Goal: Task Accomplishment & Management: Use online tool/utility

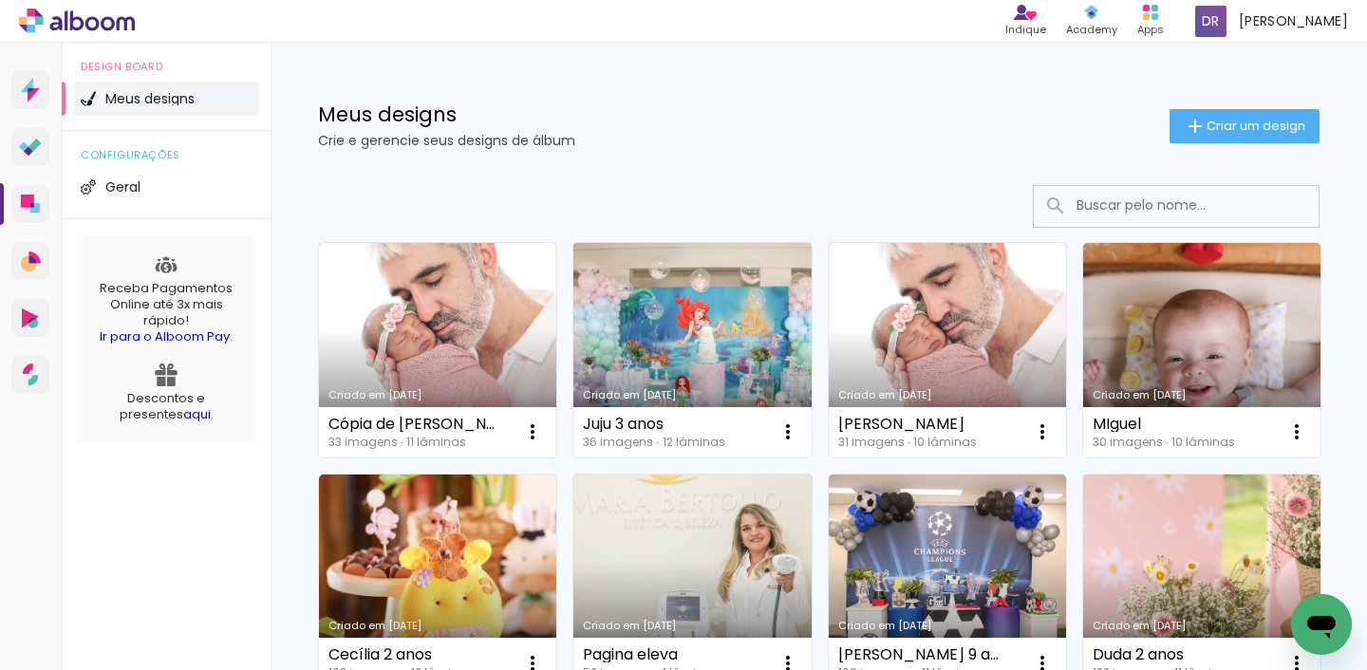
click at [702, 341] on link "Criado em [DATE]" at bounding box center [691, 350] width 237 height 215
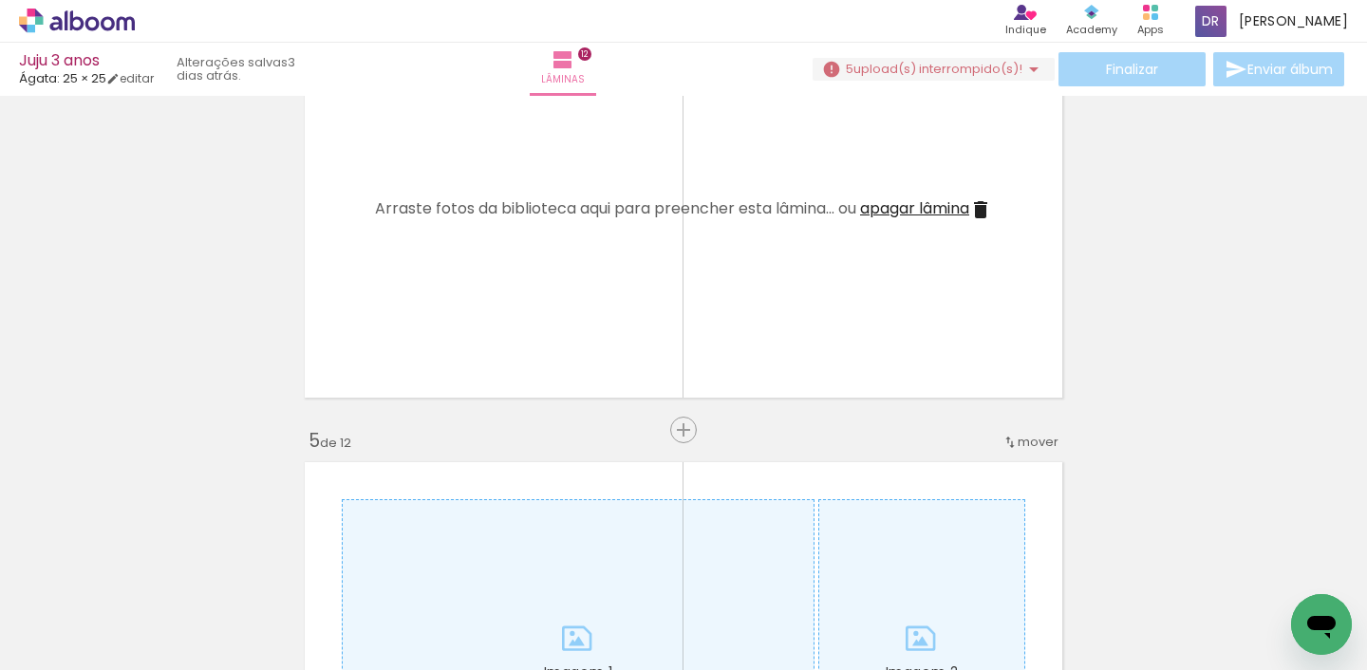
scroll to position [1865, 0]
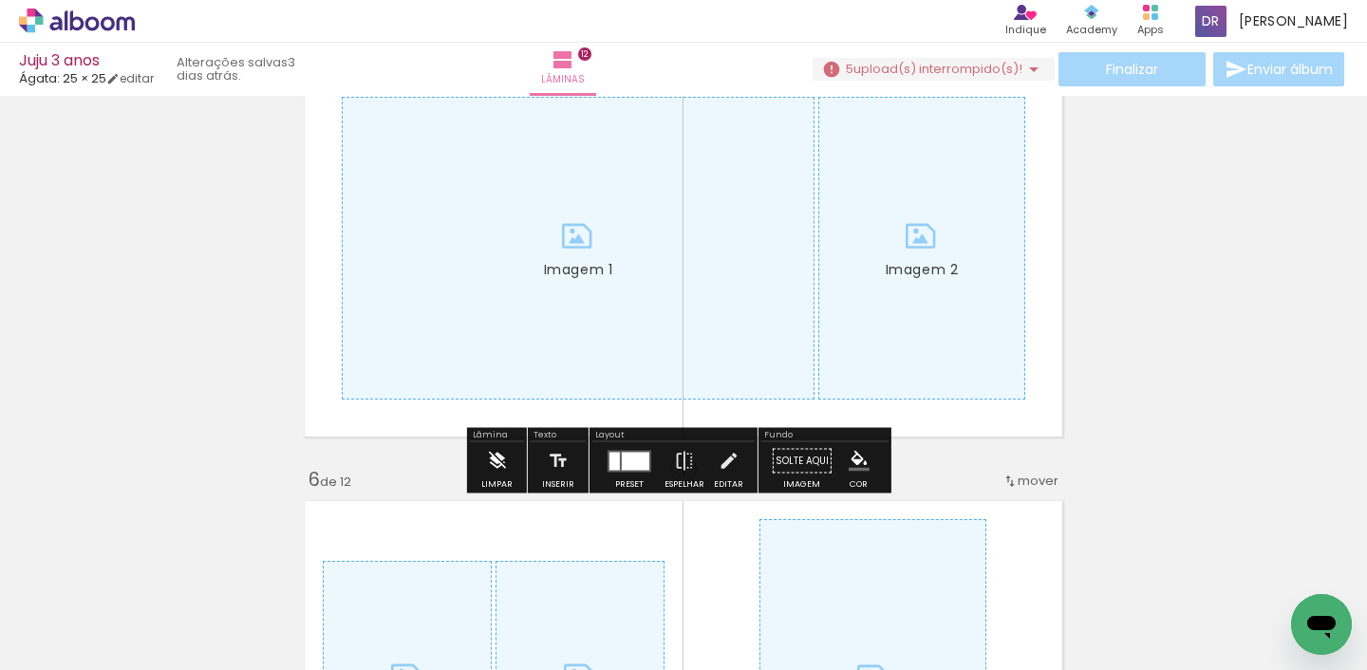
click at [486, 460] on iron-icon at bounding box center [496, 461] width 21 height 38
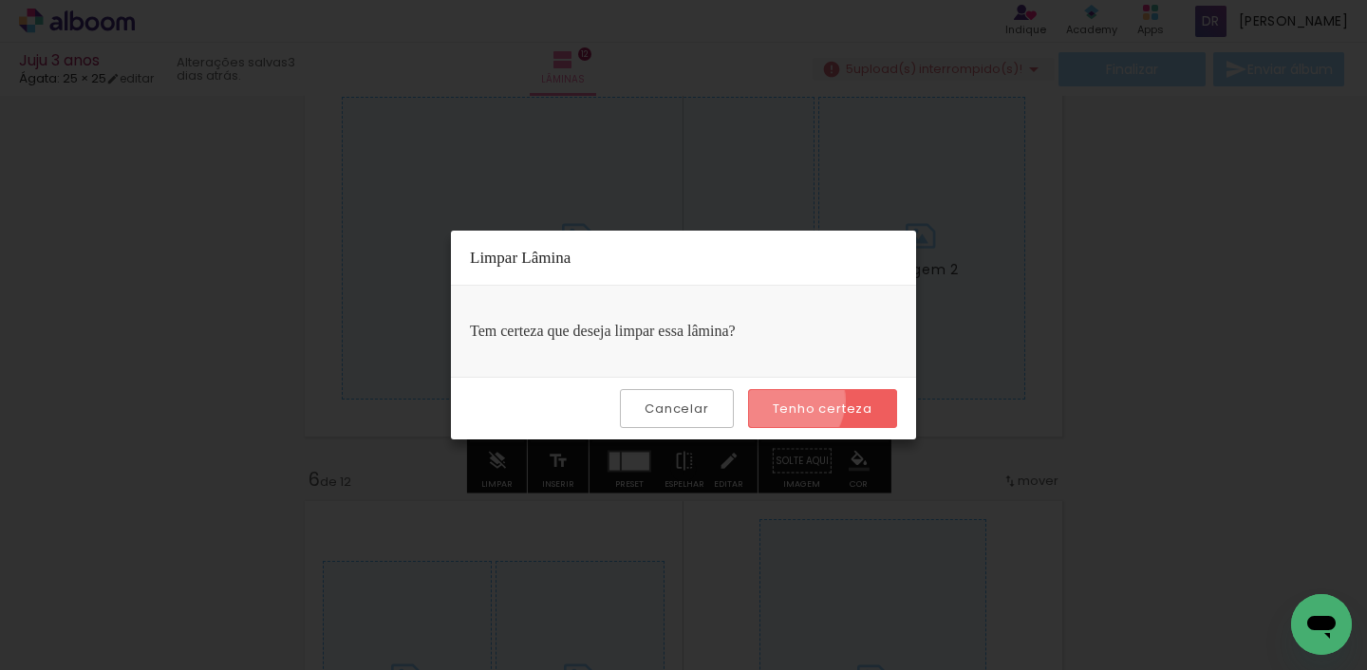
click at [0, 0] on slot "Tenho certeza" at bounding box center [0, 0] width 0 height 0
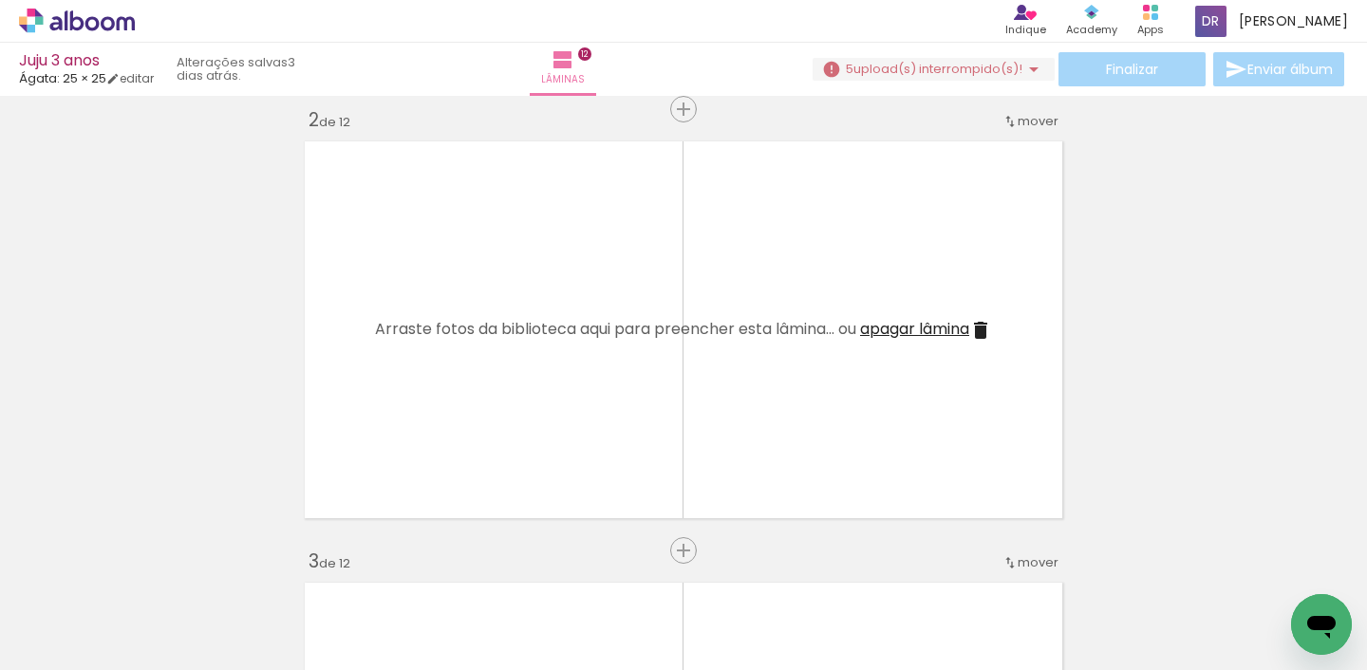
scroll to position [483, 0]
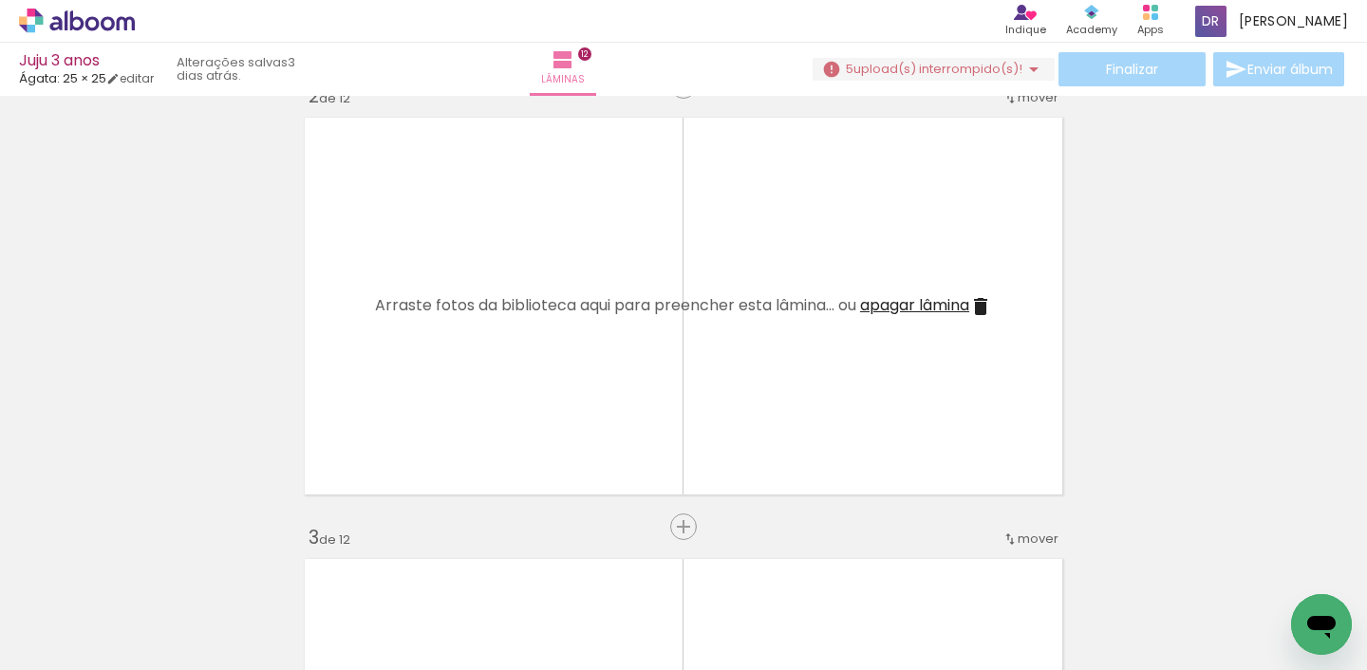
click at [73, 641] on span "Adicionar Fotos" at bounding box center [67, 644] width 57 height 21
click at [0, 0] on input "file" at bounding box center [0, 0] width 0 height 0
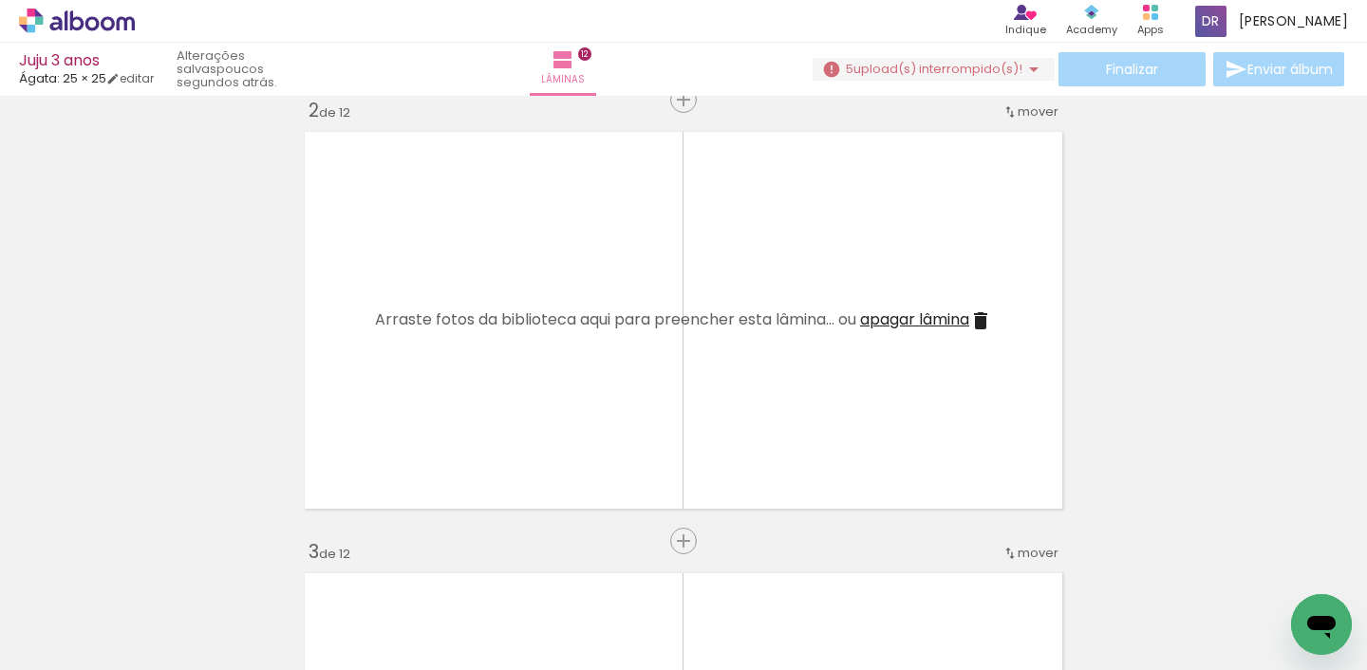
scroll to position [0, 1081]
drag, startPoint x: 228, startPoint y: 661, endPoint x: 1061, endPoint y: 677, distance: 833.7
click at [1061, 669] on html "link( href="../../bower_components/polymer/polymer.html" rel="import" ) picture…" at bounding box center [683, 335] width 1367 height 670
drag, startPoint x: 884, startPoint y: 599, endPoint x: 865, endPoint y: 462, distance: 138.0
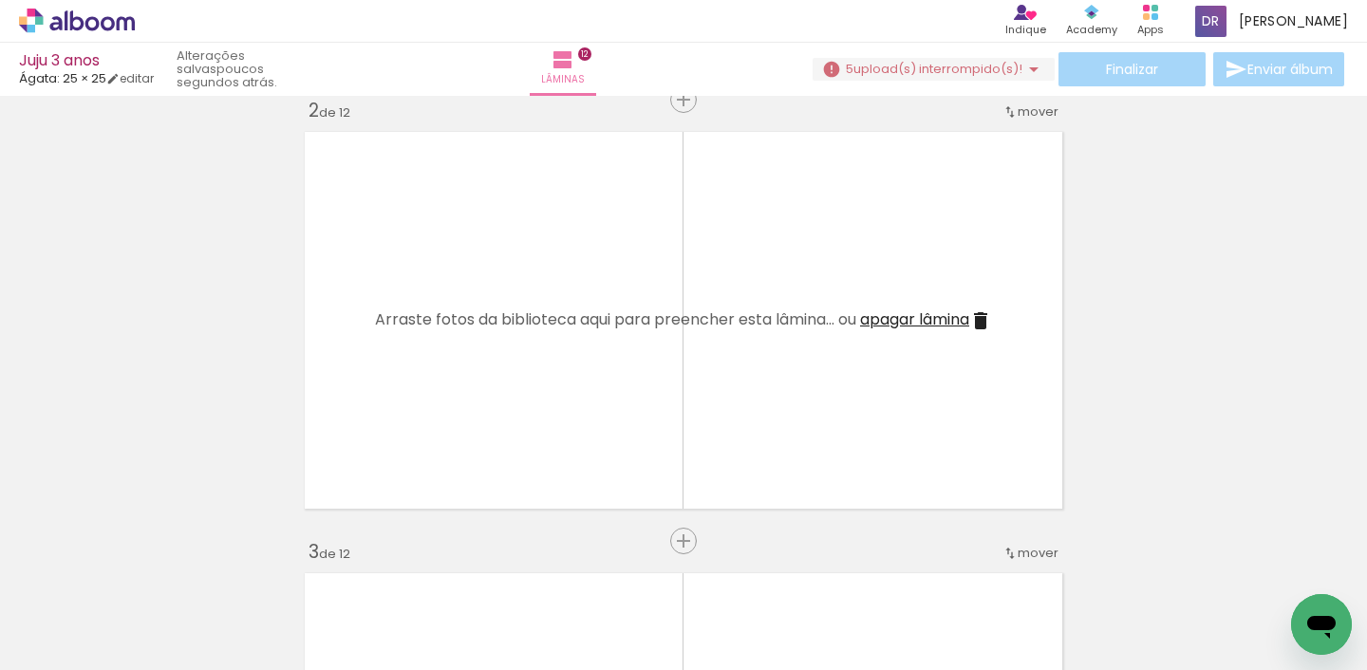
click at [865, 462] on quentale-workspace at bounding box center [683, 335] width 1367 height 670
click at [156, 611] on iron-horizontal-list at bounding box center [137, 611] width 38 height 119
click at [955, 571] on iron-icon at bounding box center [948, 568] width 20 height 20
click at [1061, 570] on iron-icon at bounding box center [1054, 568] width 20 height 20
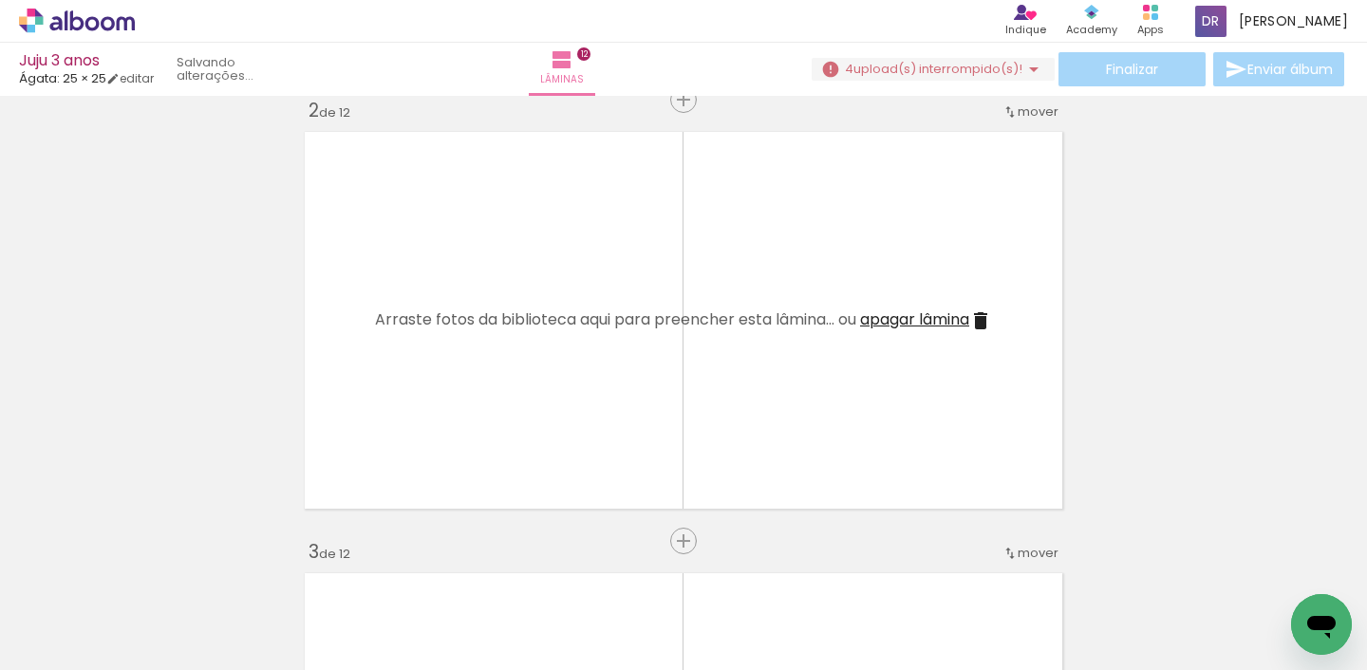
scroll to position [0, 2390]
click at [1171, 568] on iron-icon at bounding box center [1161, 568] width 20 height 20
click at [1272, 574] on iron-icon at bounding box center [1267, 568] width 20 height 20
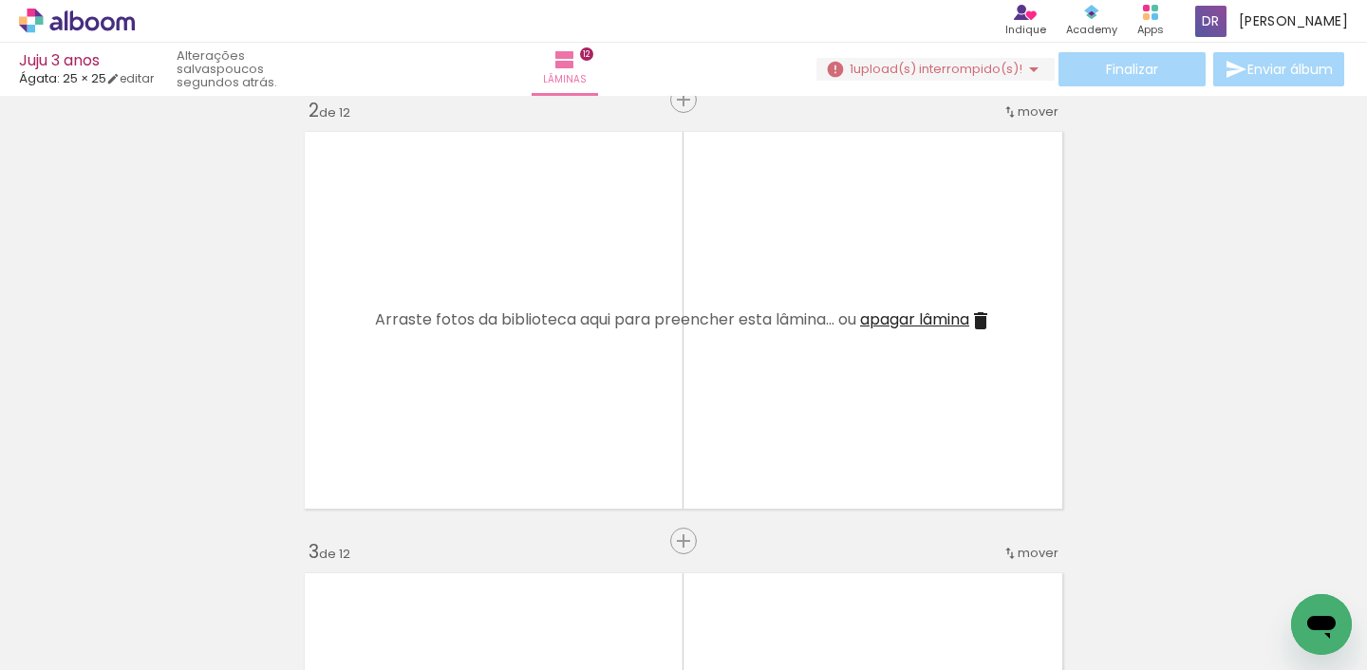
drag, startPoint x: 1287, startPoint y: 584, endPoint x: 1220, endPoint y: 555, distance: 73.2
click at [156, 579] on iron-horizontal-list at bounding box center [137, 611] width 38 height 119
click at [66, 642] on span "Adicionar Fotos" at bounding box center [67, 644] width 57 height 21
click at [0, 0] on input "file" at bounding box center [0, 0] width 0 height 0
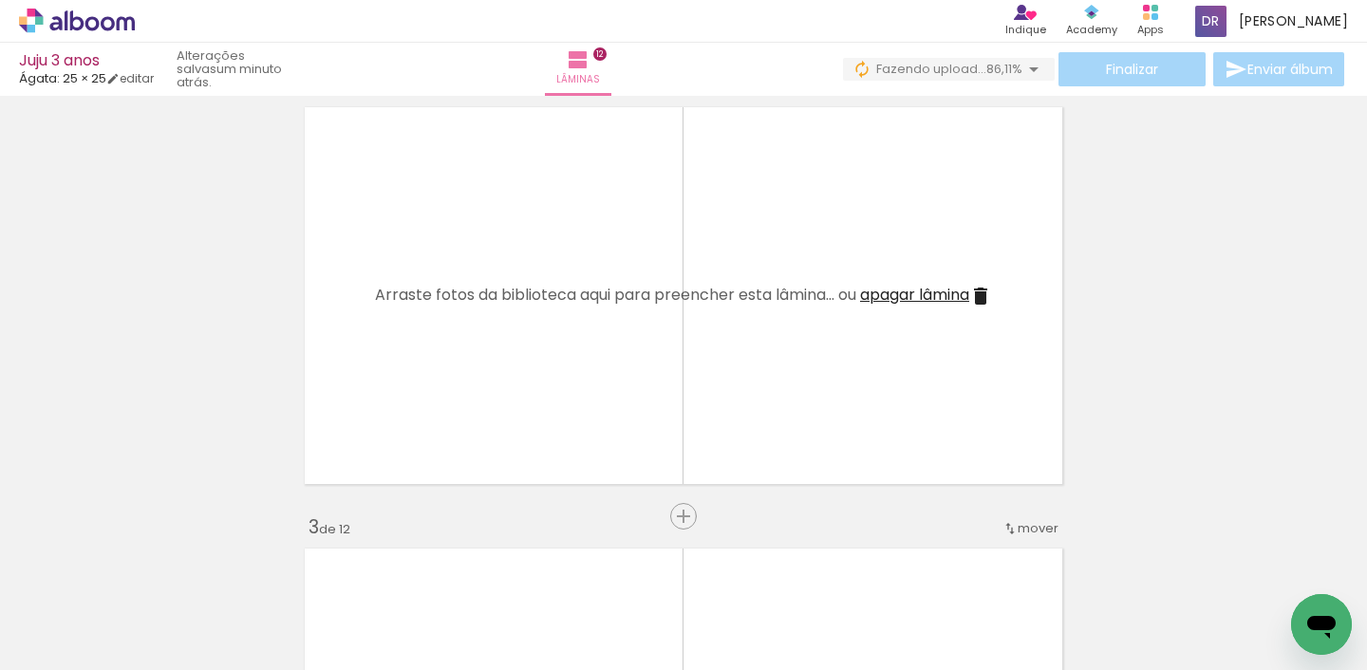
scroll to position [490, 0]
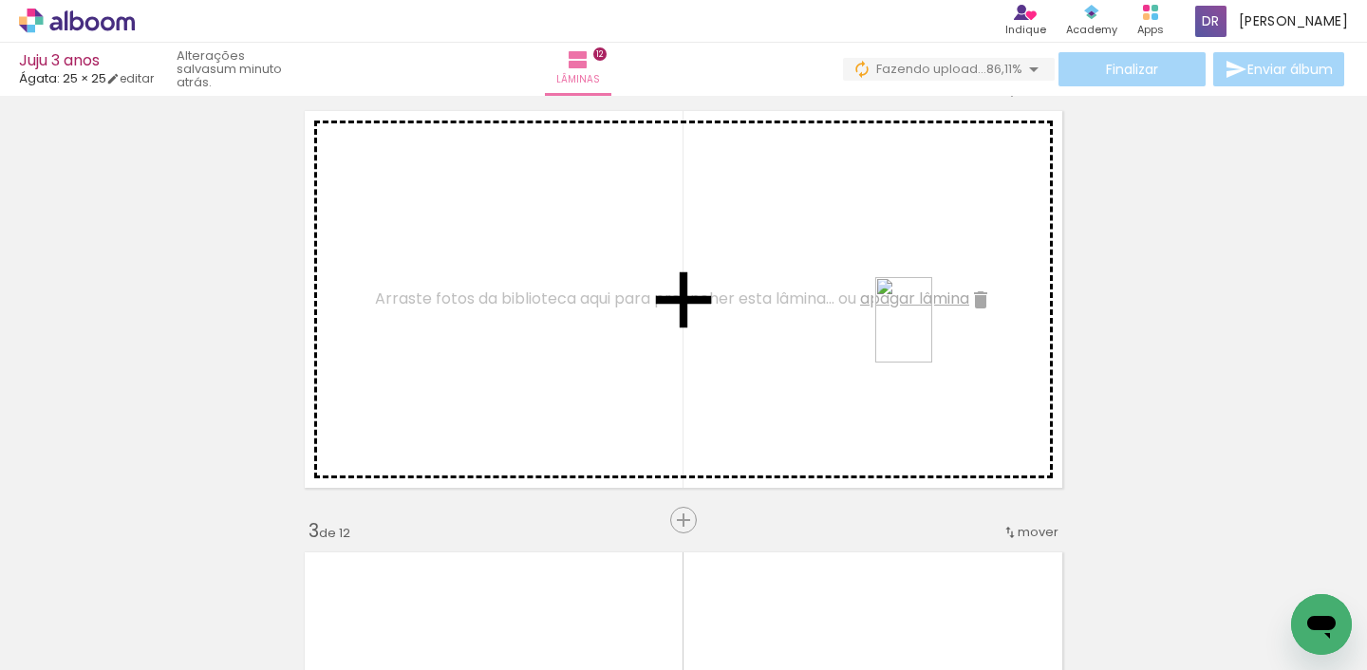
drag, startPoint x: 1319, startPoint y: 573, endPoint x: 932, endPoint y: 334, distance: 454.4
click at [932, 334] on quentale-workspace at bounding box center [683, 335] width 1367 height 670
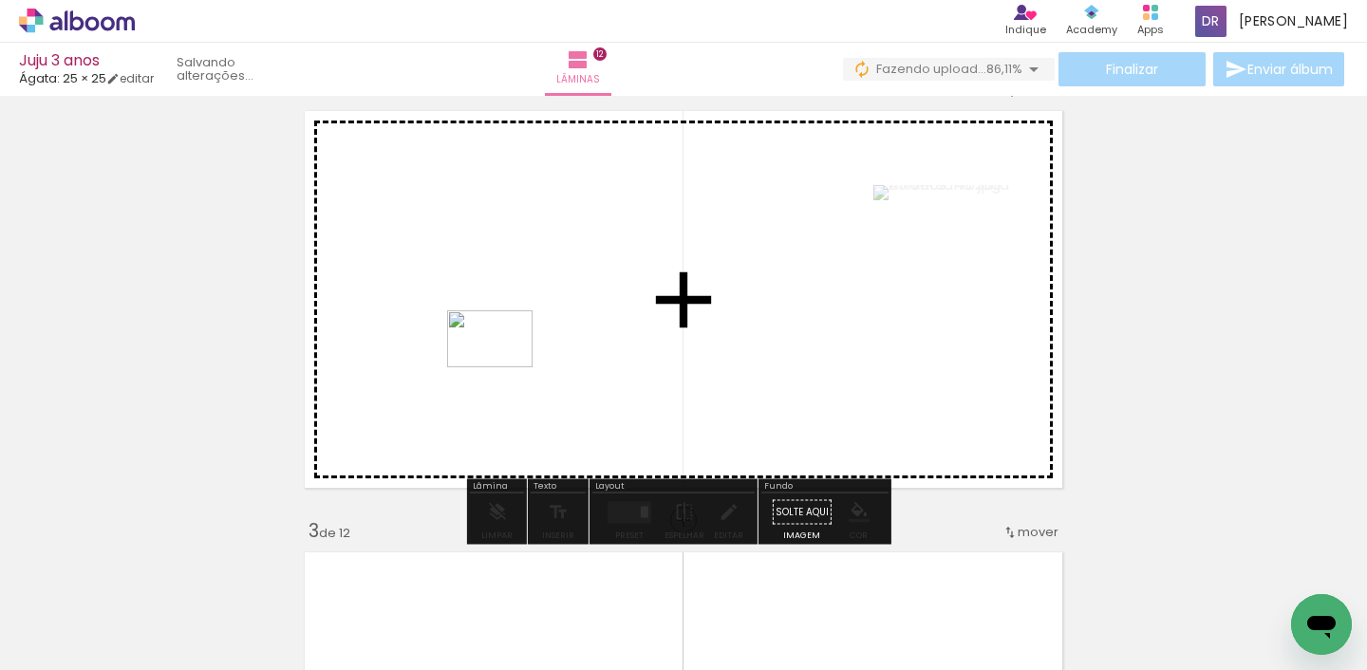
drag, startPoint x: 1219, startPoint y: 628, endPoint x: 504, endPoint y: 367, distance: 760.7
click at [504, 367] on quentale-workspace at bounding box center [683, 335] width 1367 height 670
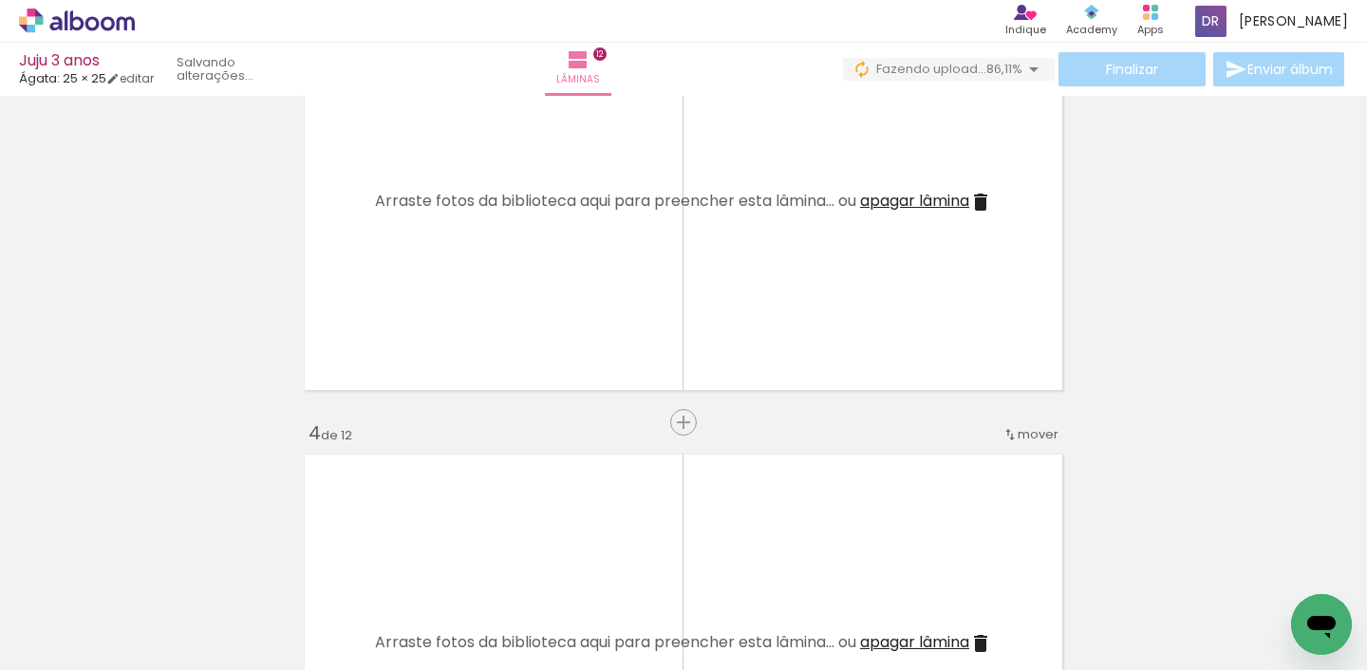
scroll to position [1025, 0]
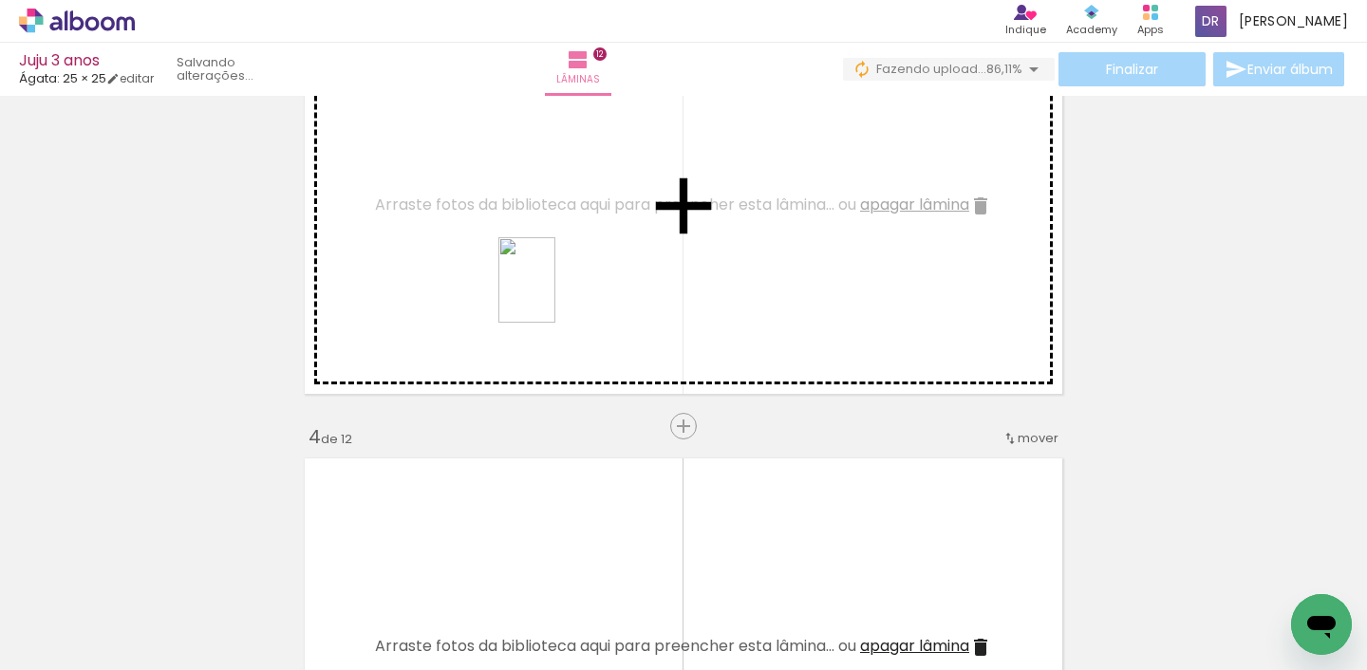
drag, startPoint x: 999, startPoint y: 589, endPoint x: 555, endPoint y: 295, distance: 531.6
click at [555, 295] on quentale-workspace at bounding box center [683, 335] width 1367 height 670
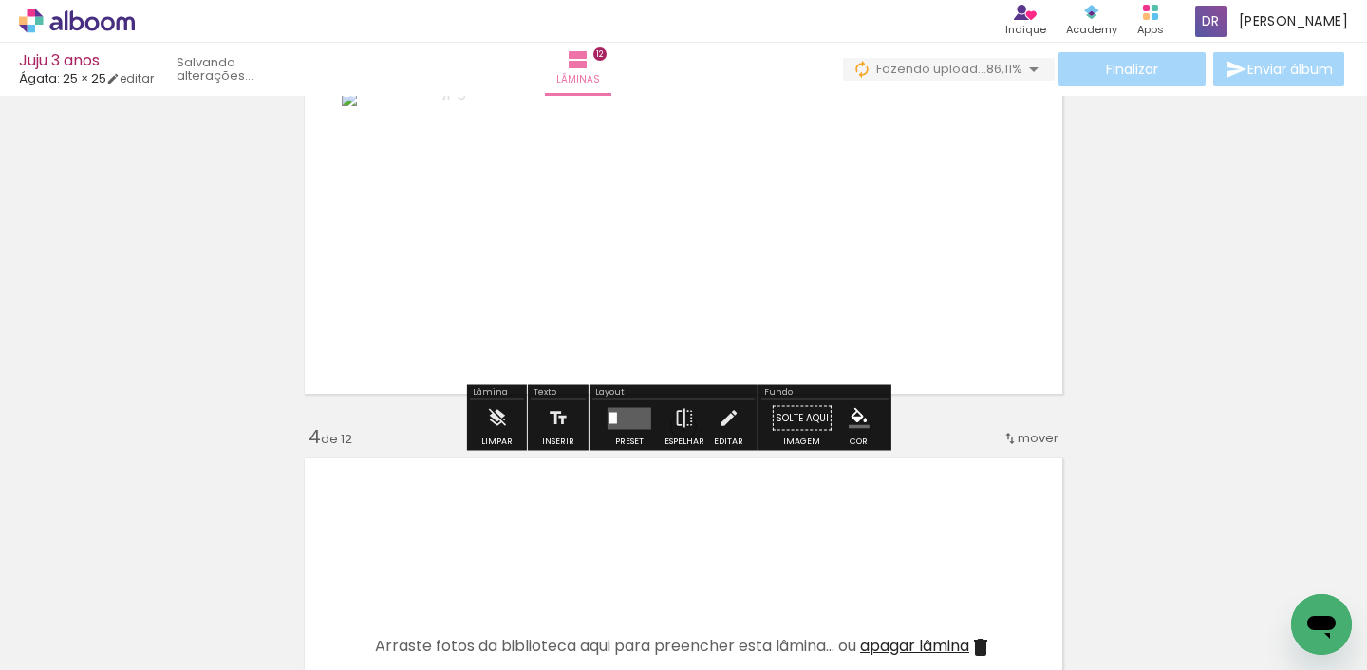
scroll to position [909, 0]
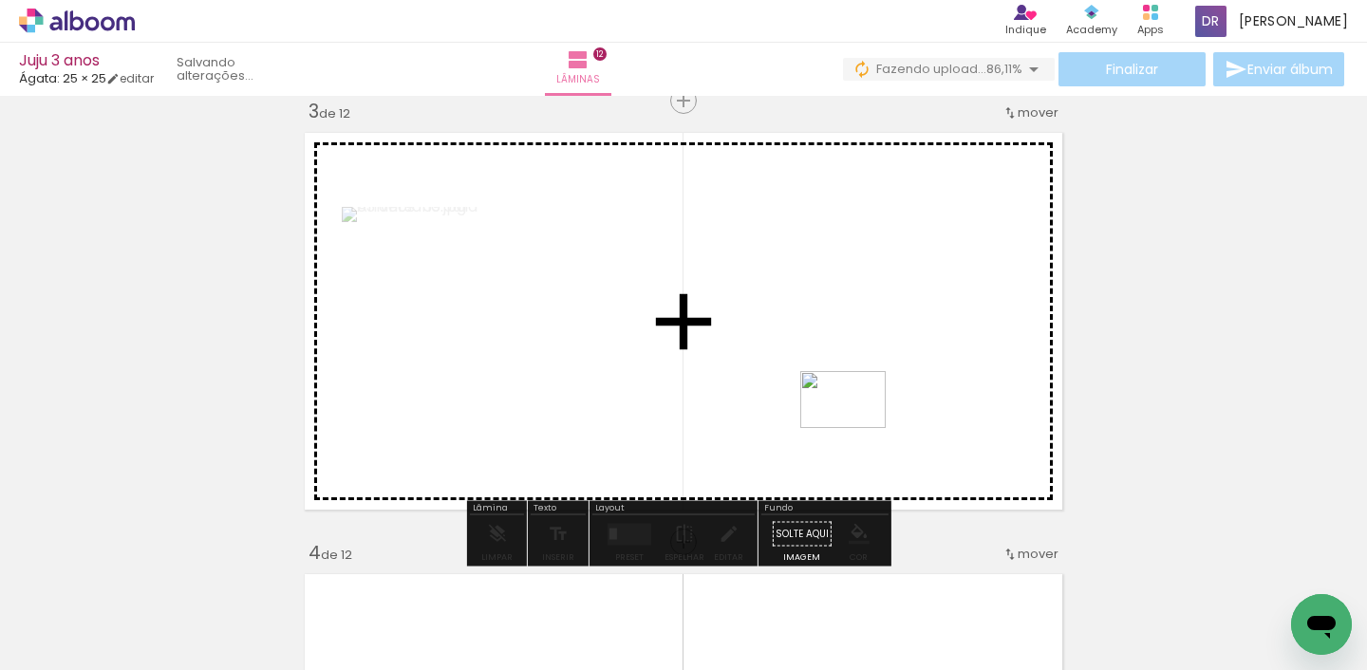
drag, startPoint x: 1115, startPoint y: 611, endPoint x: 841, endPoint y: 417, distance: 336.4
click at [841, 417] on quentale-workspace at bounding box center [683, 335] width 1367 height 670
drag, startPoint x: 902, startPoint y: 617, endPoint x: 683, endPoint y: 348, distance: 346.8
click at [683, 348] on quentale-workspace at bounding box center [683, 335] width 1367 height 670
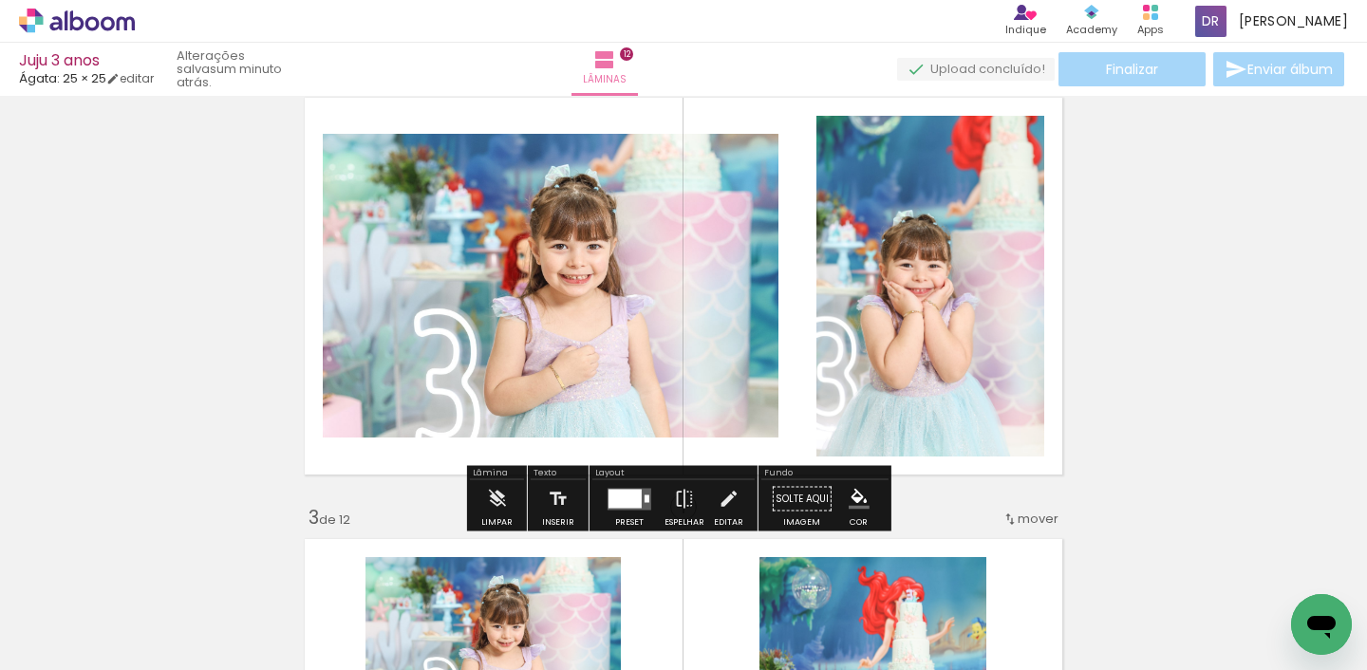
scroll to position [507, 0]
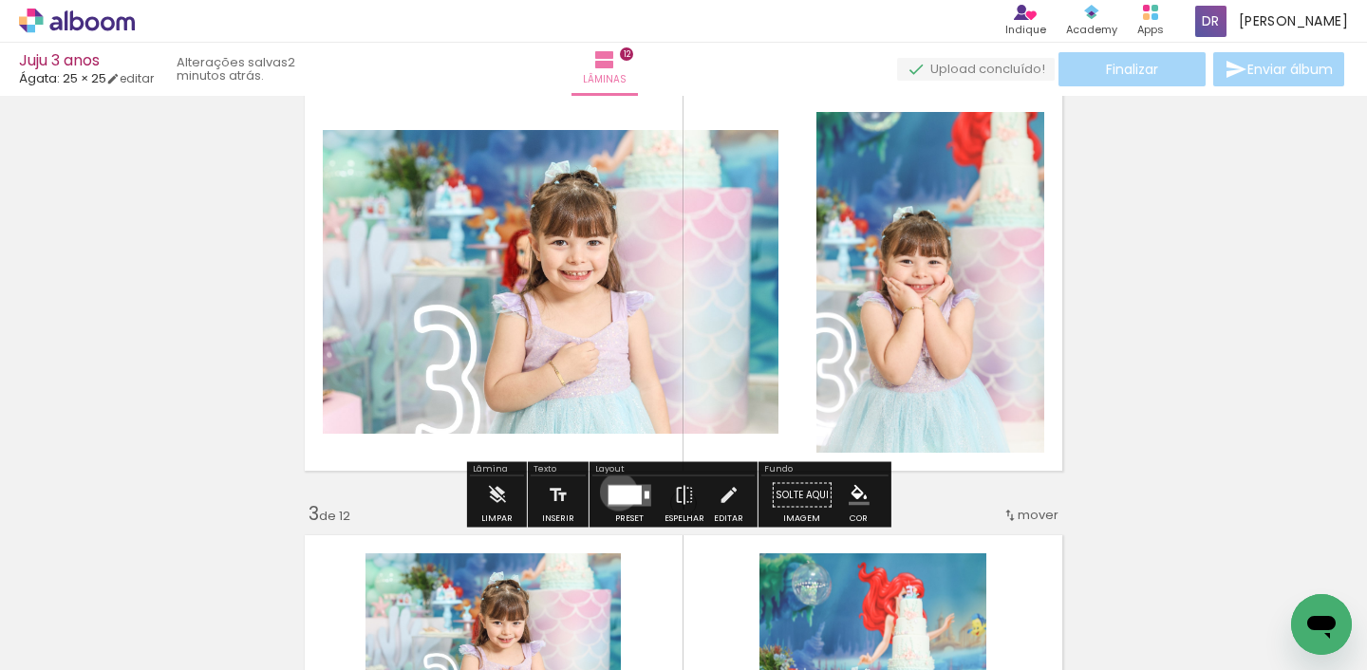
click at [614, 492] on div at bounding box center [625, 494] width 33 height 19
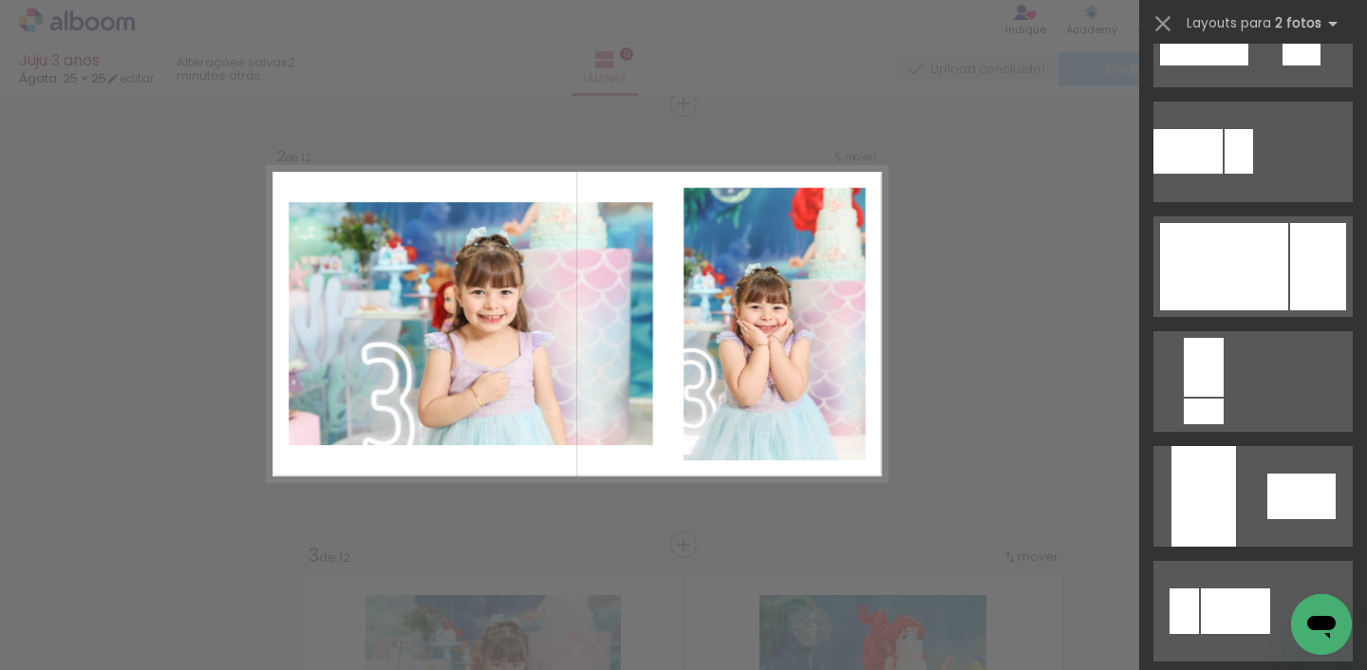
scroll to position [678, 0]
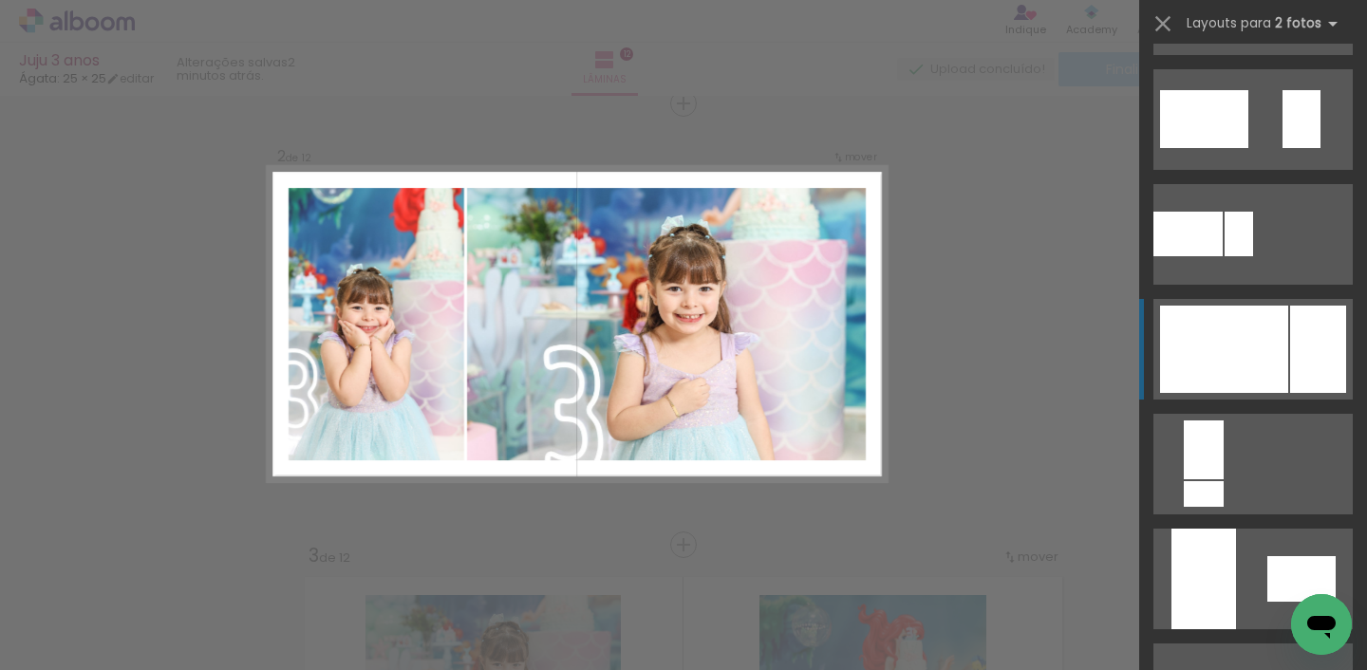
click at [1246, 373] on div at bounding box center [1224, 349] width 128 height 87
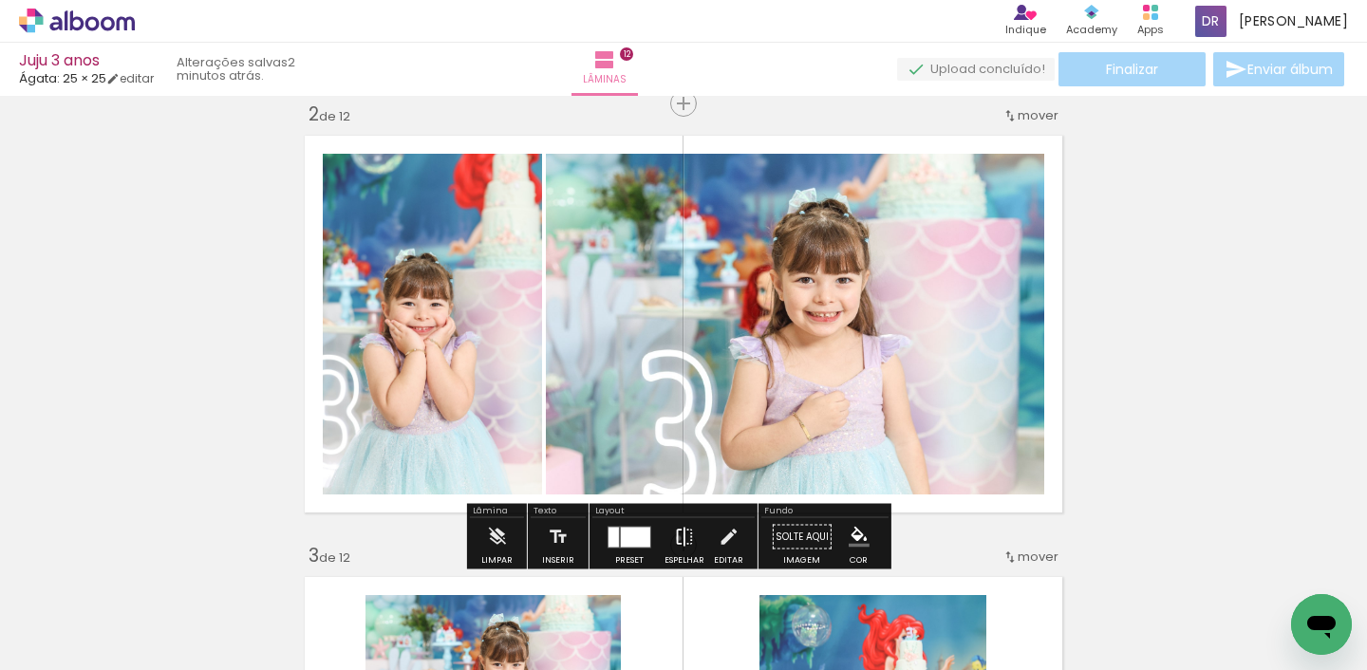
click at [674, 538] on iron-icon at bounding box center [684, 537] width 21 height 38
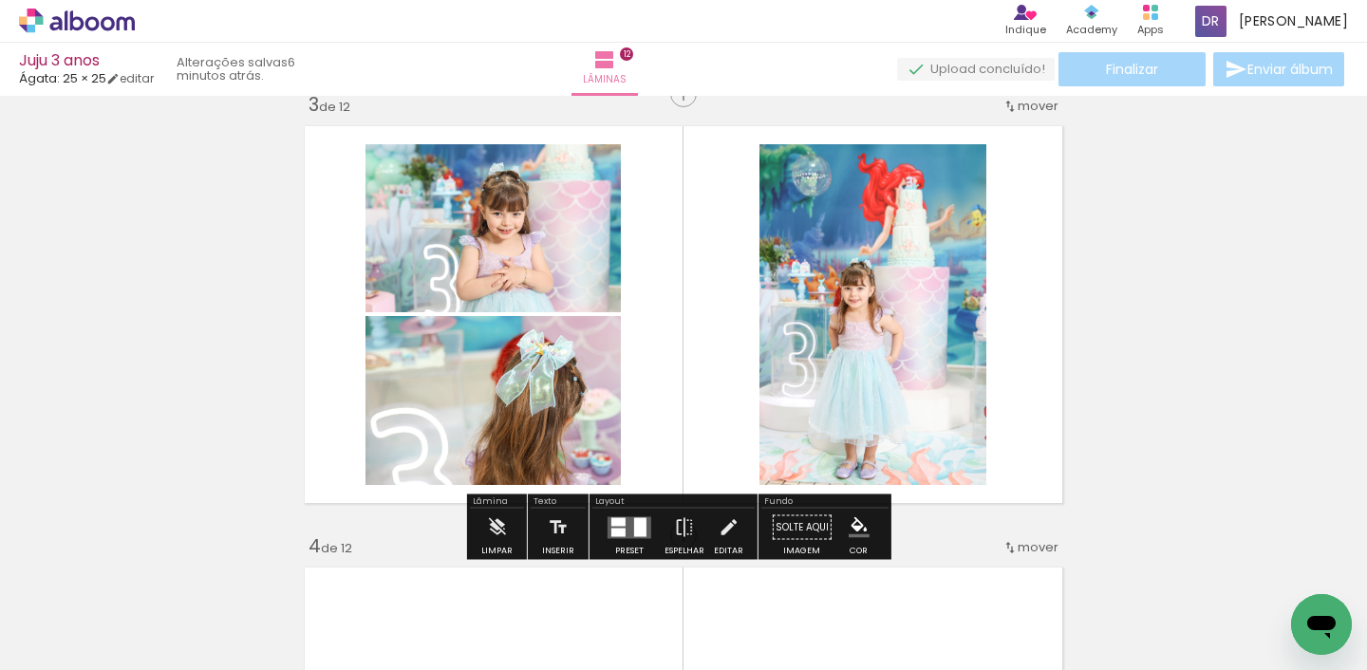
scroll to position [927, 0]
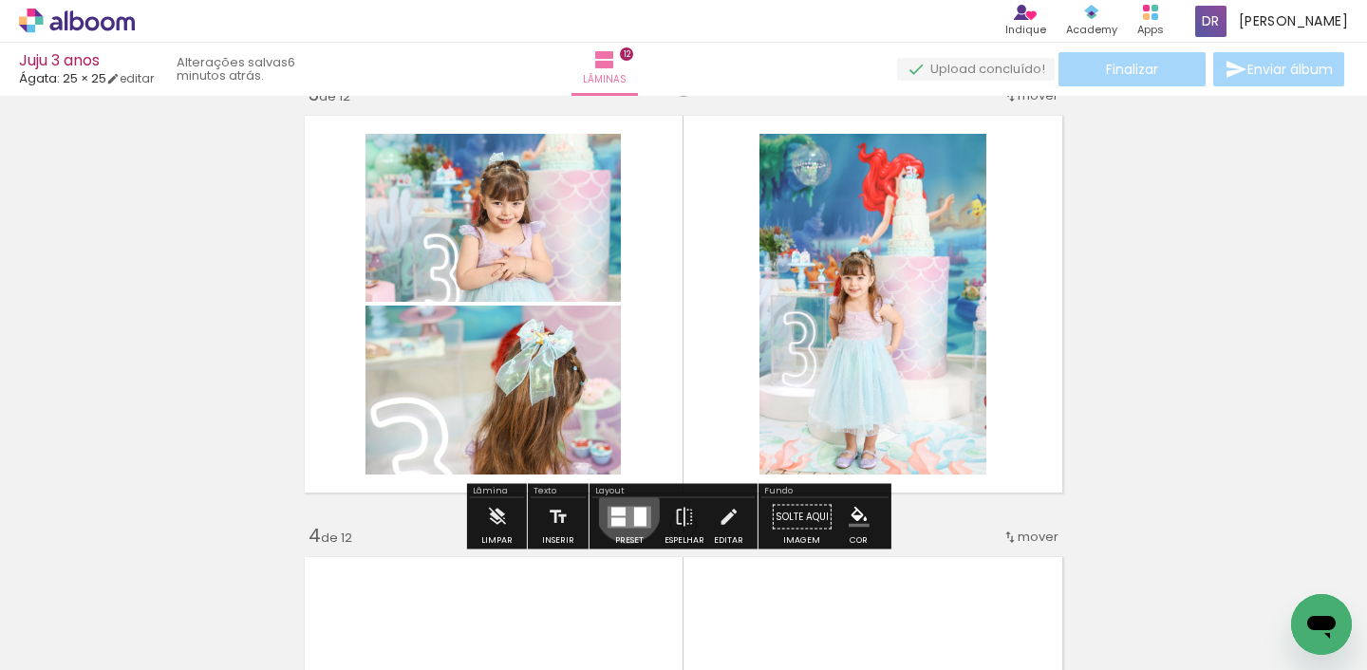
click at [624, 510] on quentale-layouter at bounding box center [630, 517] width 44 height 22
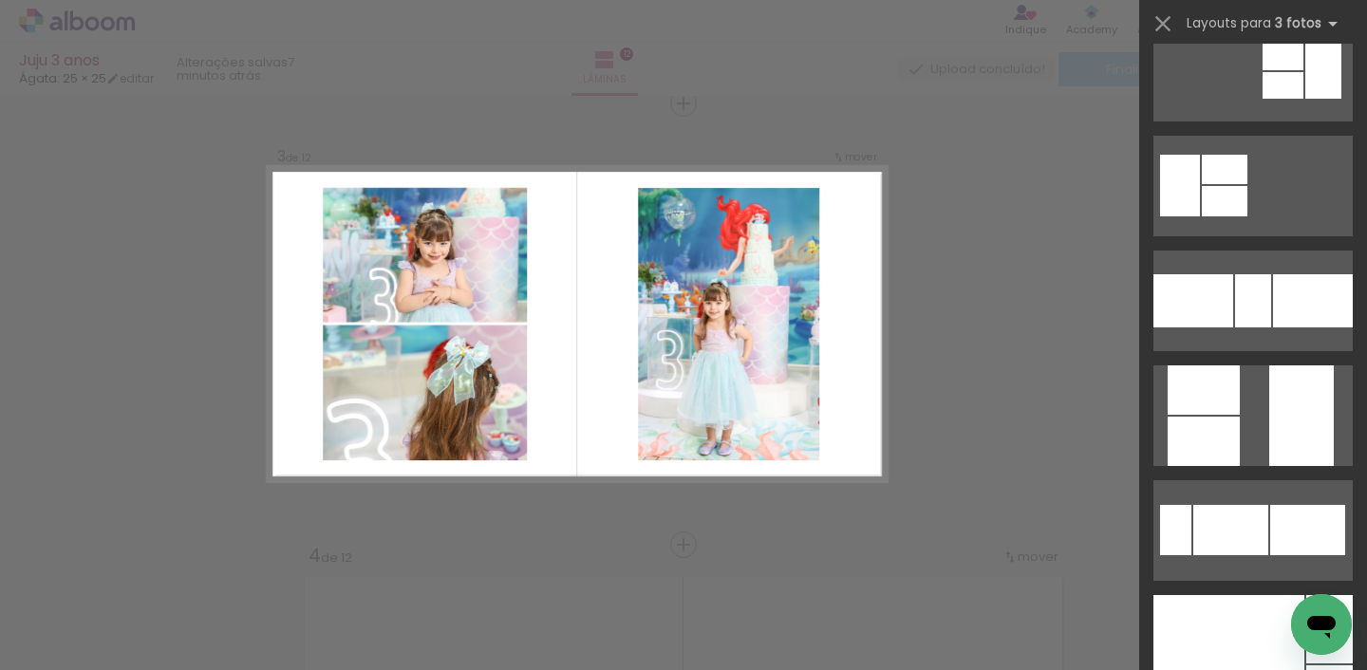
scroll to position [420, 0]
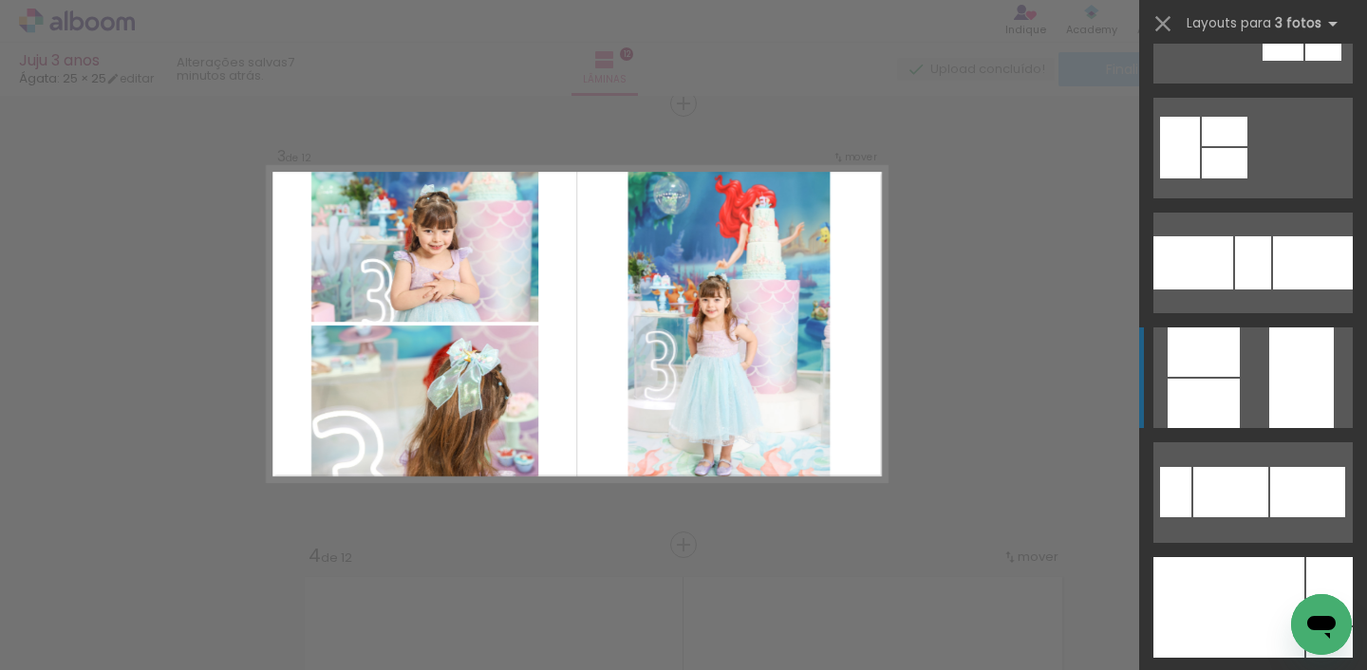
click at [1281, 408] on div at bounding box center [1301, 378] width 65 height 101
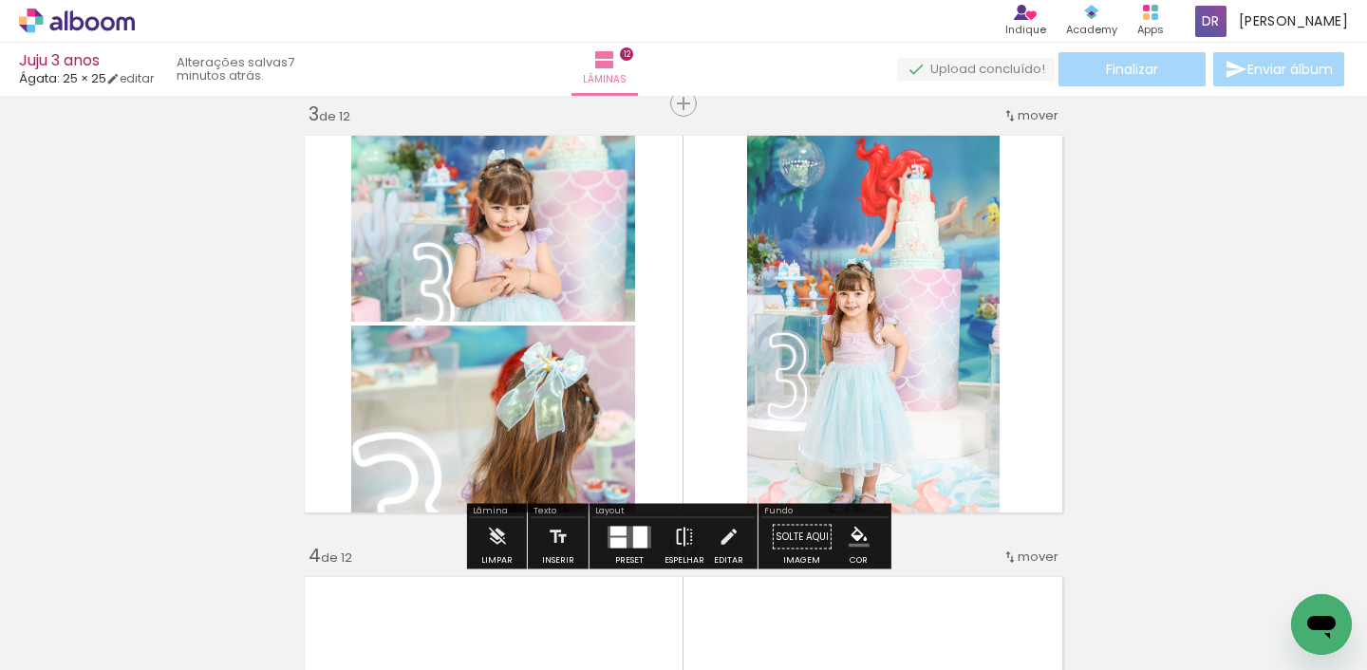
click at [680, 535] on iron-icon at bounding box center [684, 537] width 21 height 38
